Goal: Understand process/instructions: Learn how to perform a task or action

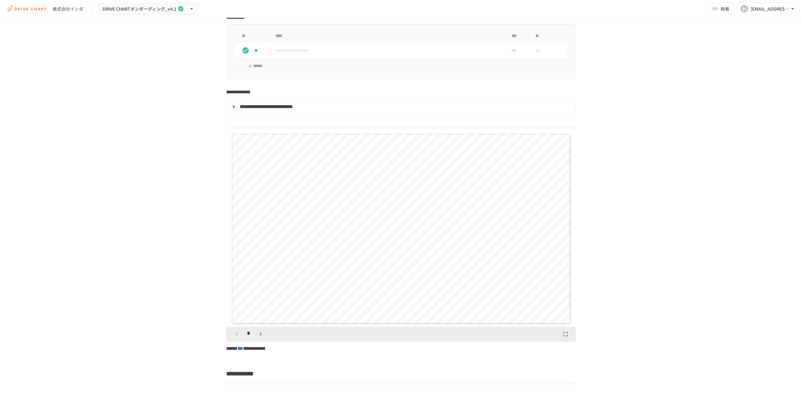
scroll to position [846, 0]
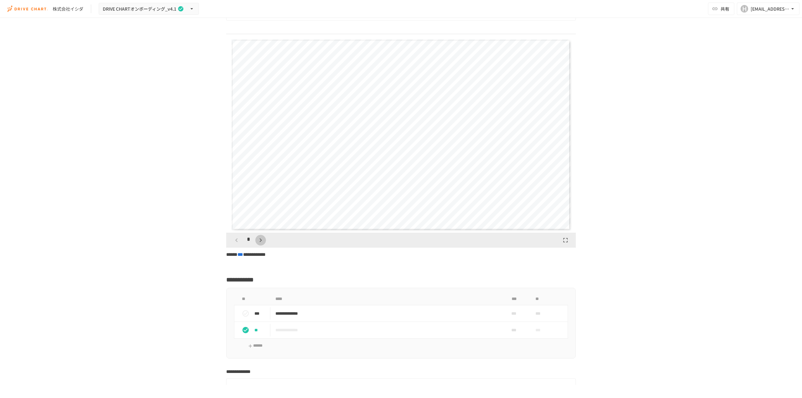
click at [257, 244] on icon "button" at bounding box center [261, 241] width 8 height 8
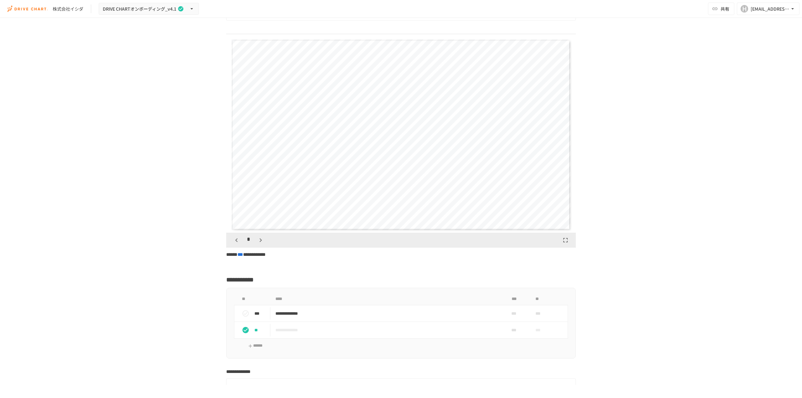
click at [257, 244] on icon "button" at bounding box center [261, 241] width 8 height 8
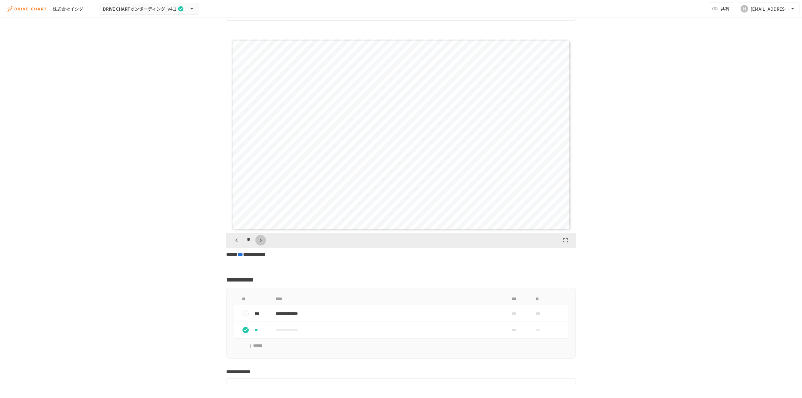
scroll to position [1762, 0]
click at [257, 244] on div "**" at bounding box center [250, 240] width 38 height 11
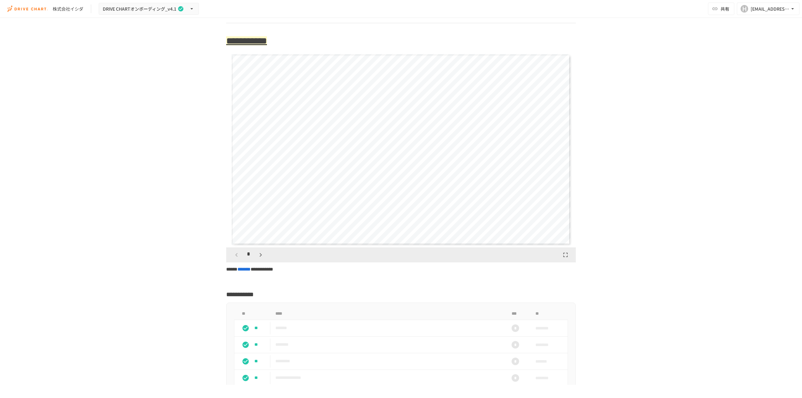
scroll to position [1598, 0]
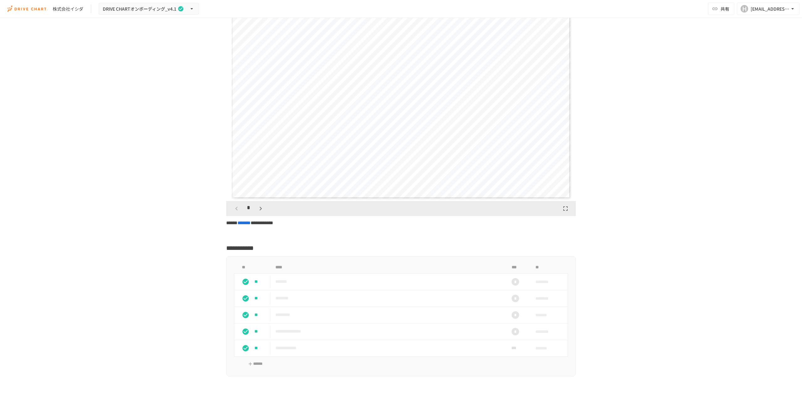
click at [255, 214] on button "button" at bounding box center [260, 208] width 11 height 11
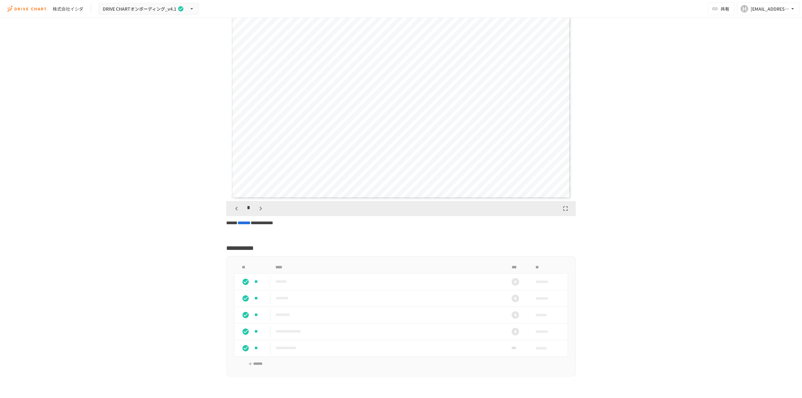
click at [255, 214] on button "button" at bounding box center [260, 208] width 11 height 11
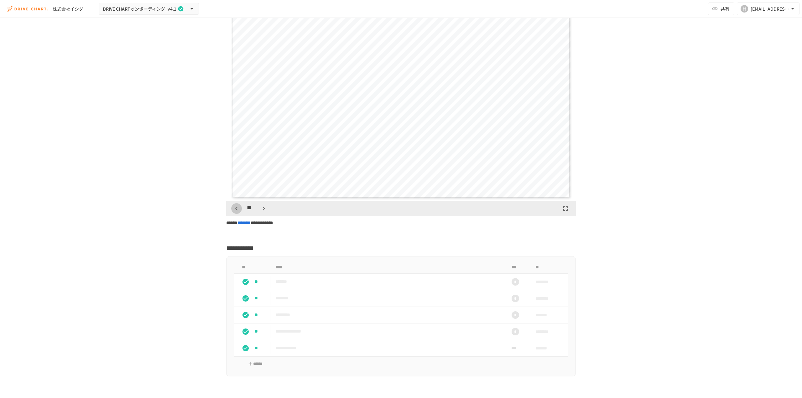
click at [235, 211] on icon "button" at bounding box center [236, 209] width 2 height 4
click at [257, 212] on icon "button" at bounding box center [261, 209] width 8 height 8
click at [258, 214] on button "button" at bounding box center [263, 208] width 11 height 11
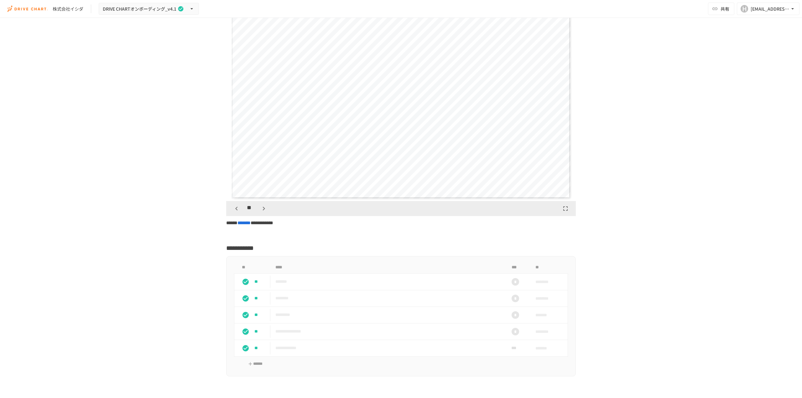
click at [258, 214] on button "button" at bounding box center [263, 208] width 11 height 11
click at [257, 214] on div "**" at bounding box center [250, 208] width 38 height 11
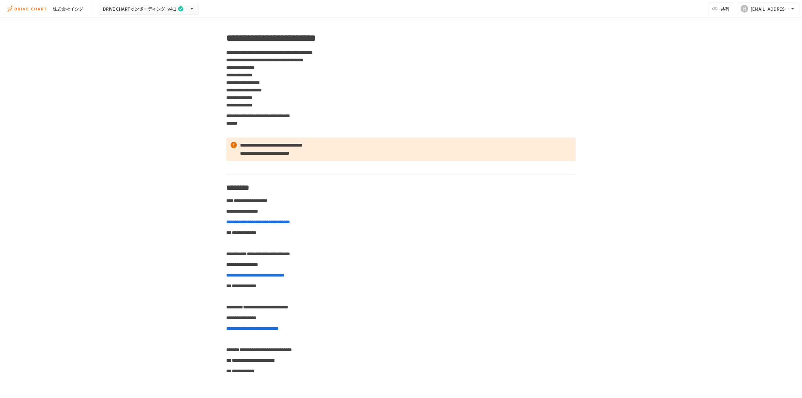
scroll to position [0, 0]
